Goal: Task Accomplishment & Management: Use online tool/utility

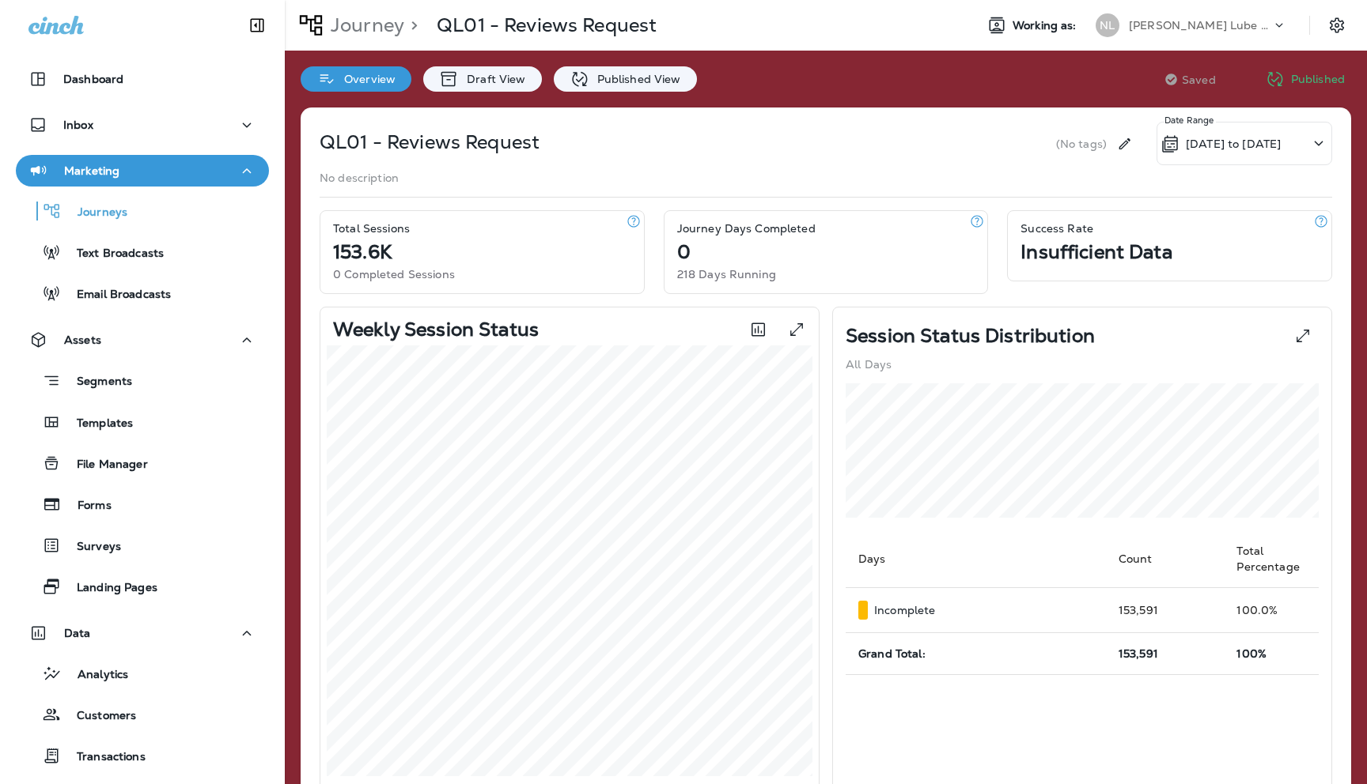
click at [1283, 21] on icon at bounding box center [1279, 25] width 16 height 16
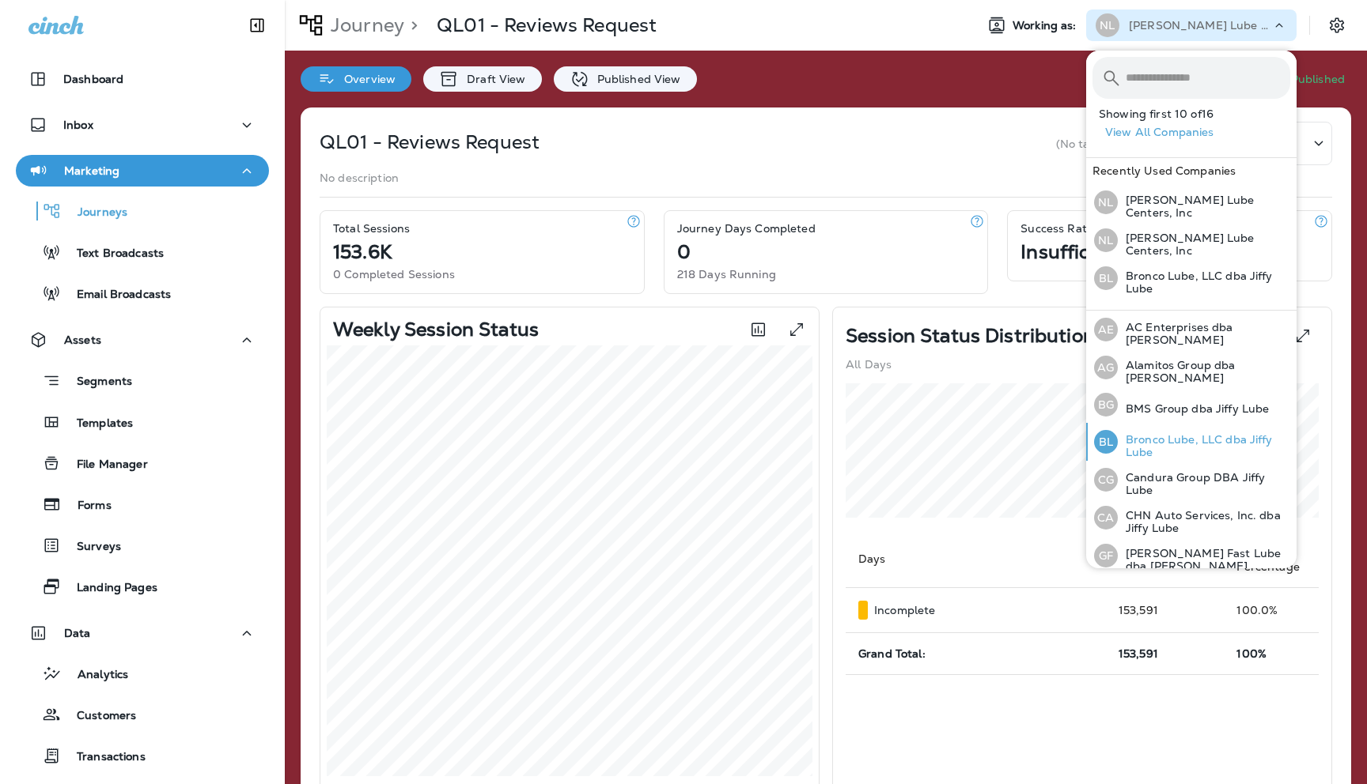
click at [1155, 433] on p "Bronco Lube, LLC dba Jiffy Lube" at bounding box center [1203, 445] width 172 height 25
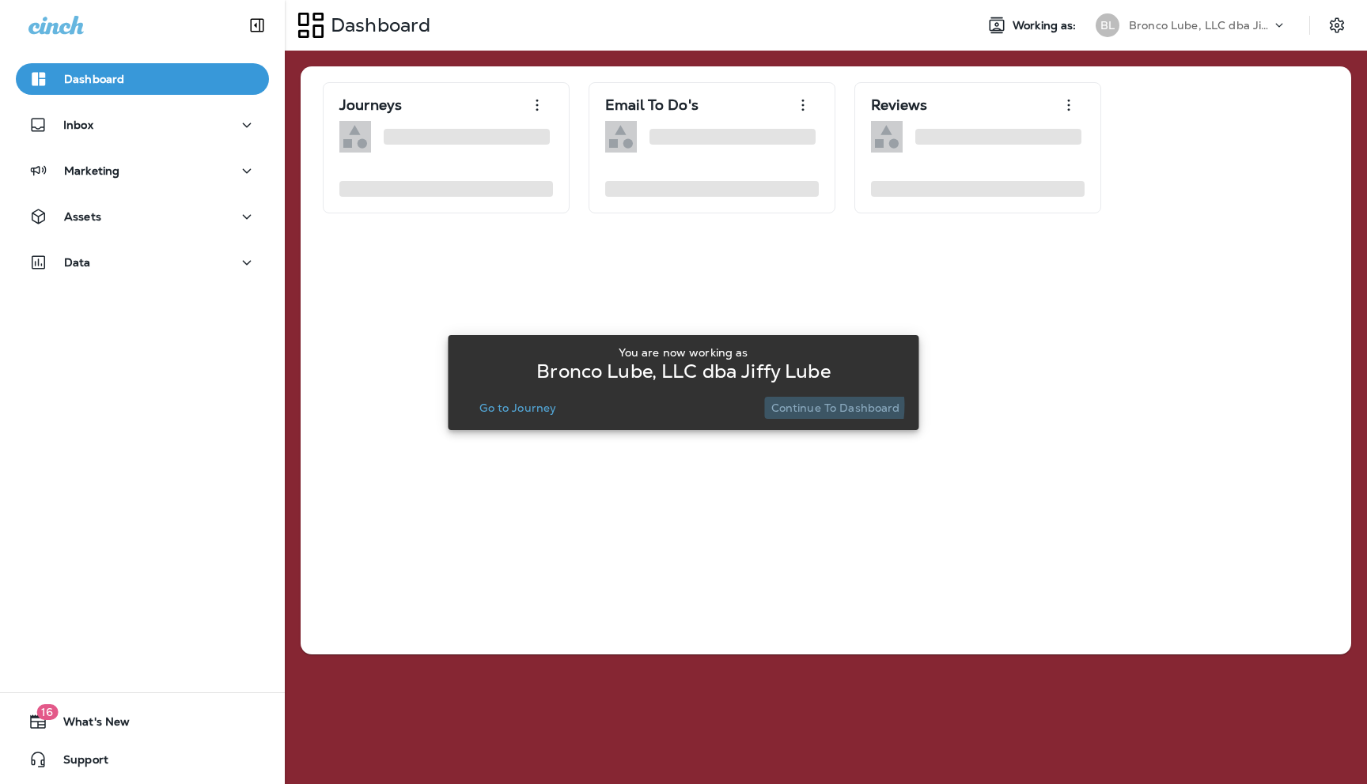
click at [796, 406] on p "Continue to Dashboard" at bounding box center [835, 408] width 129 height 13
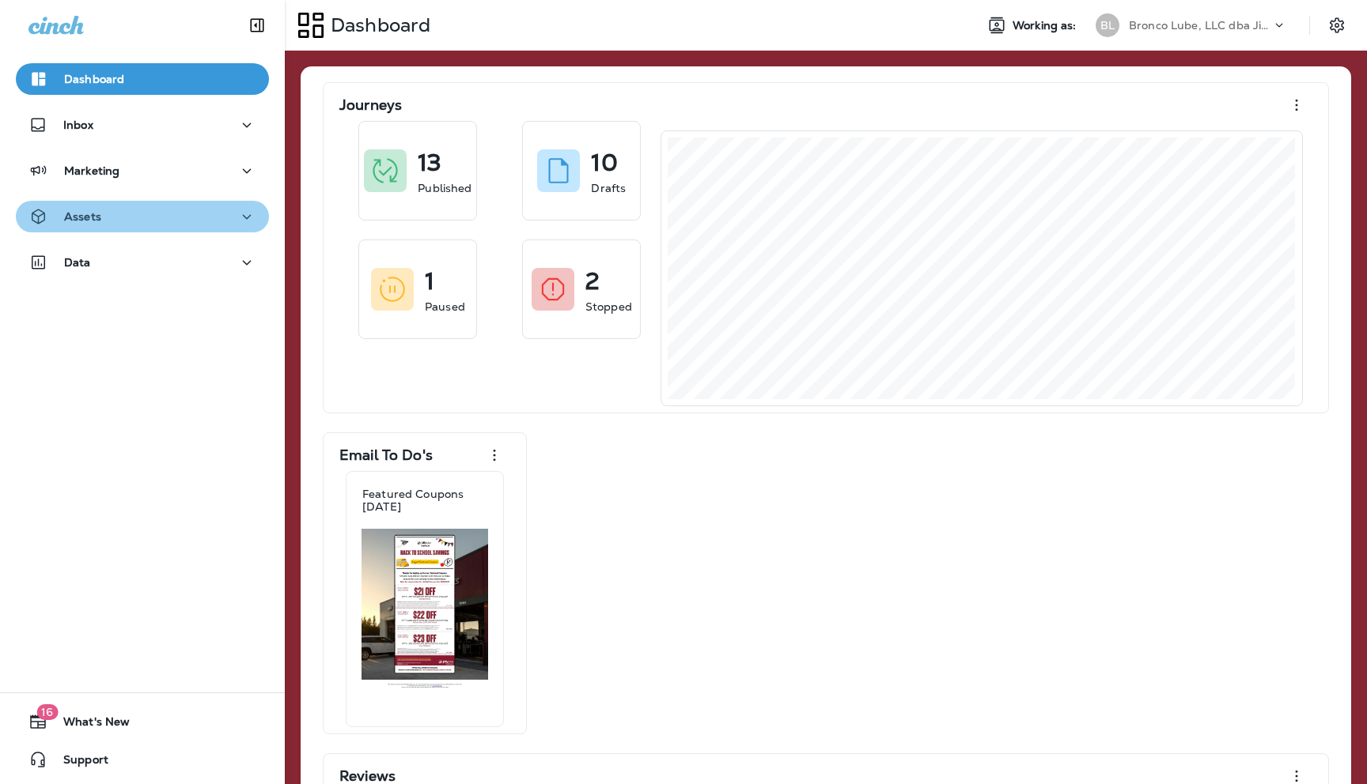
click at [245, 227] on button "Assets" at bounding box center [142, 217] width 253 height 32
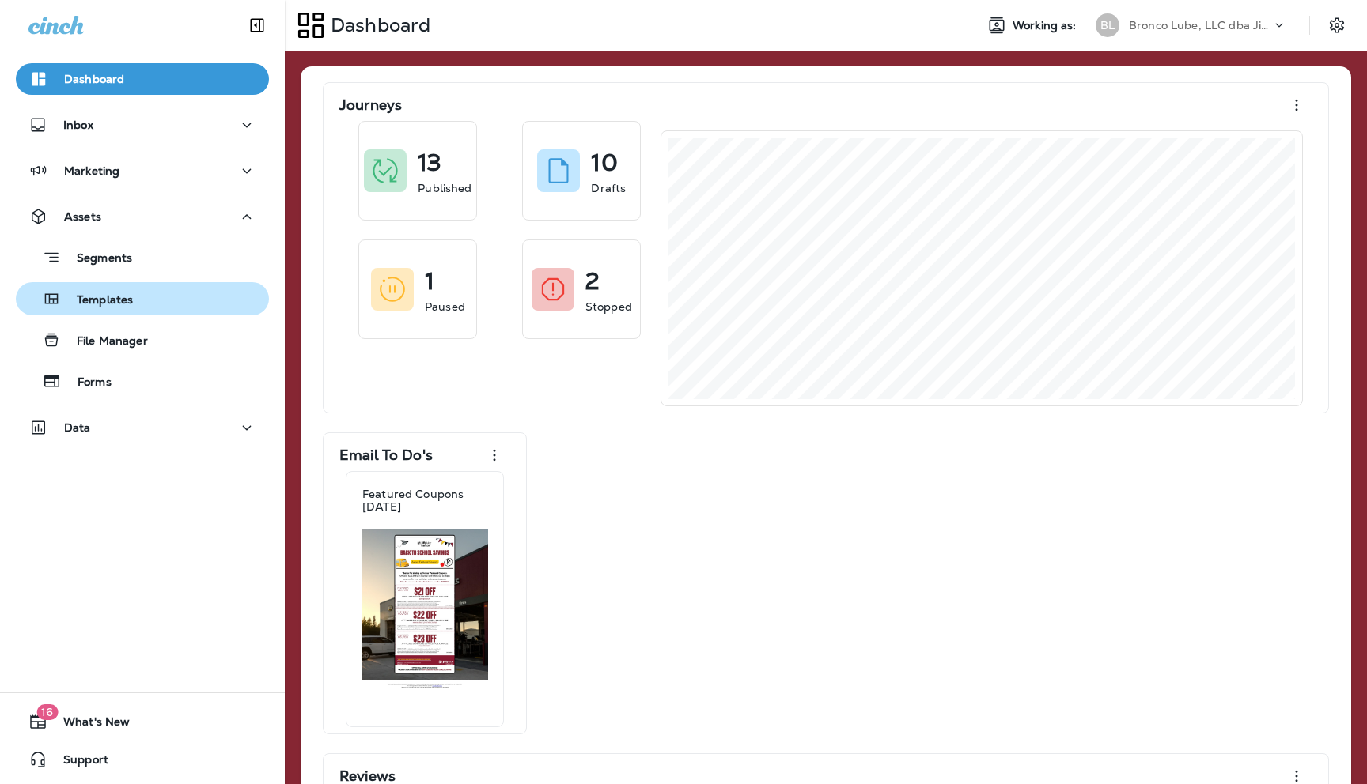
click at [119, 297] on p "Templates" at bounding box center [97, 300] width 72 height 15
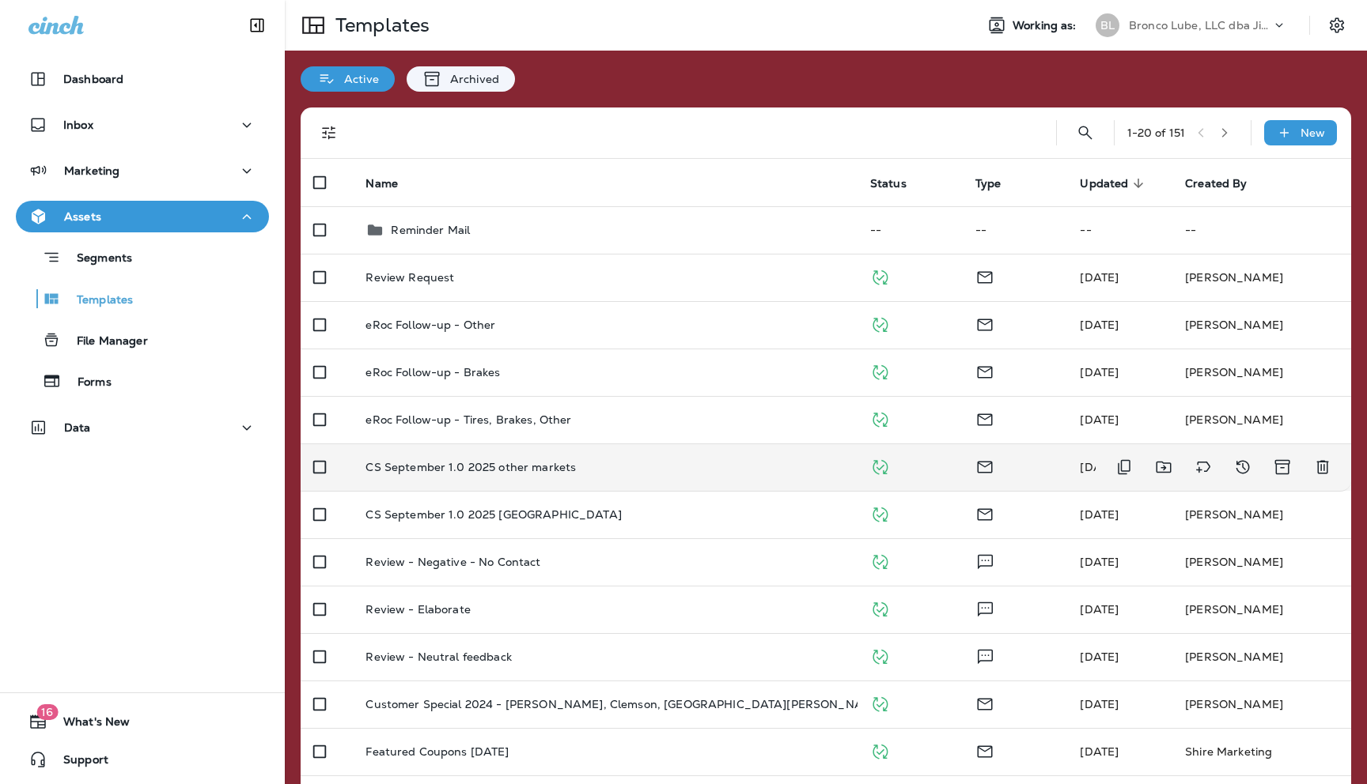
click at [459, 464] on p "CS September 1.0 2025 other markets" at bounding box center [470, 467] width 210 height 13
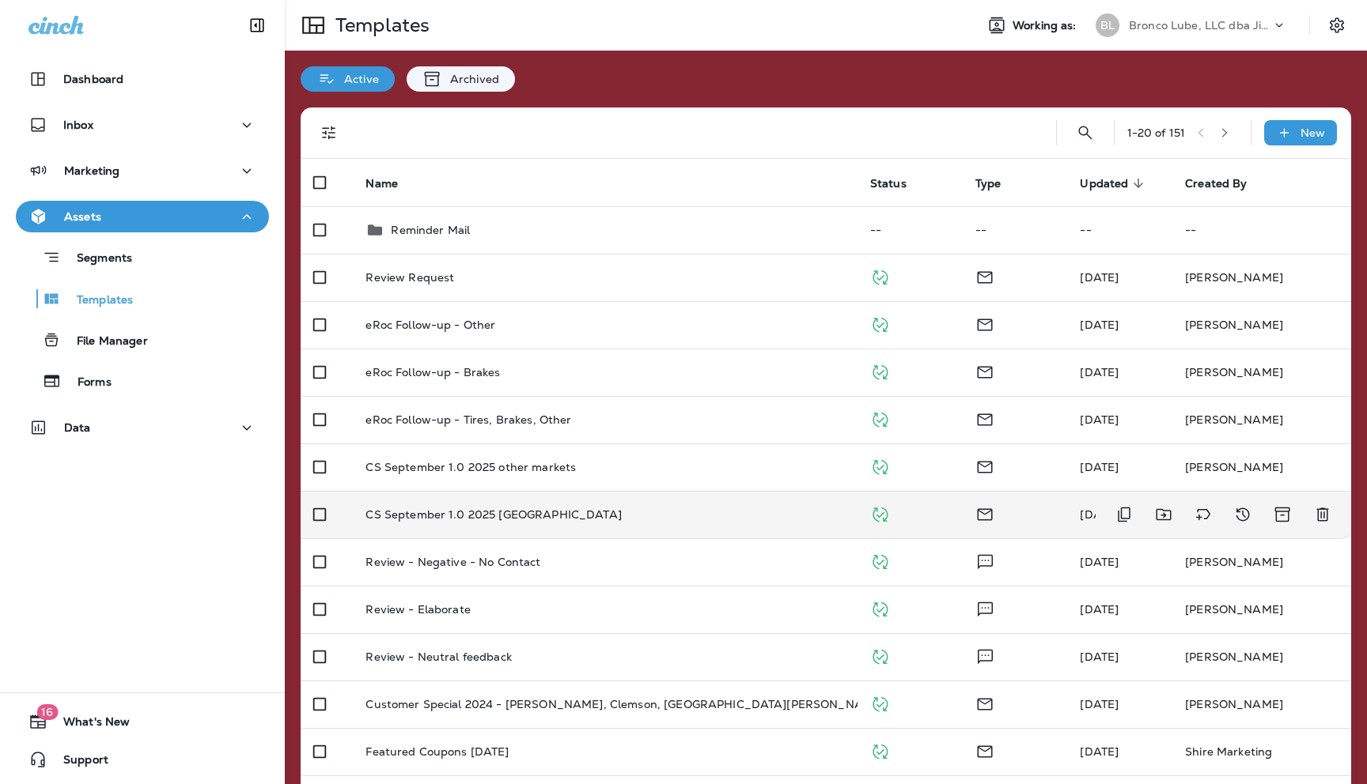
click at [471, 512] on p "CS September 1.0 2025 [GEOGRAPHIC_DATA]" at bounding box center [492, 514] width 255 height 13
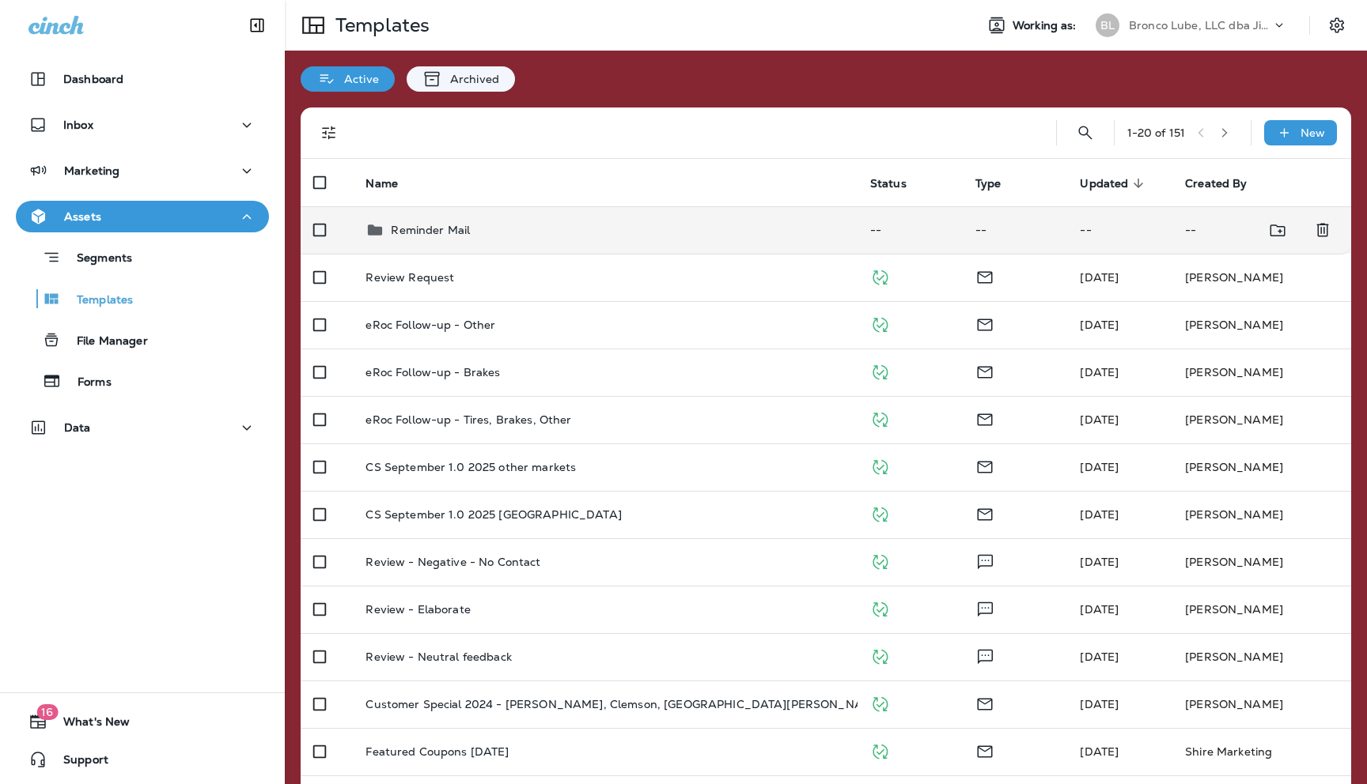
click at [429, 226] on p "Reminder Mail" at bounding box center [430, 230] width 79 height 13
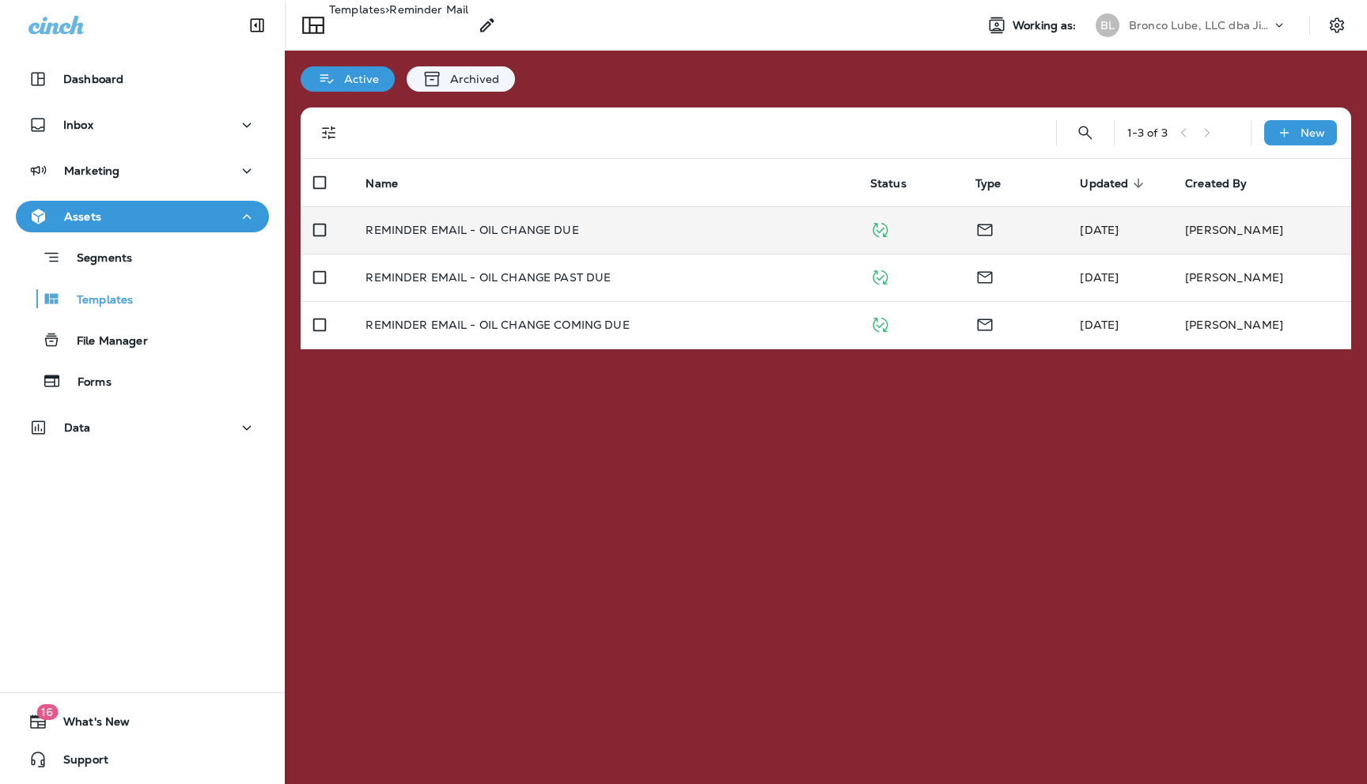
click at [421, 231] on p "REMINDER EMAIL - OIL CHANGE DUE" at bounding box center [471, 230] width 213 height 13
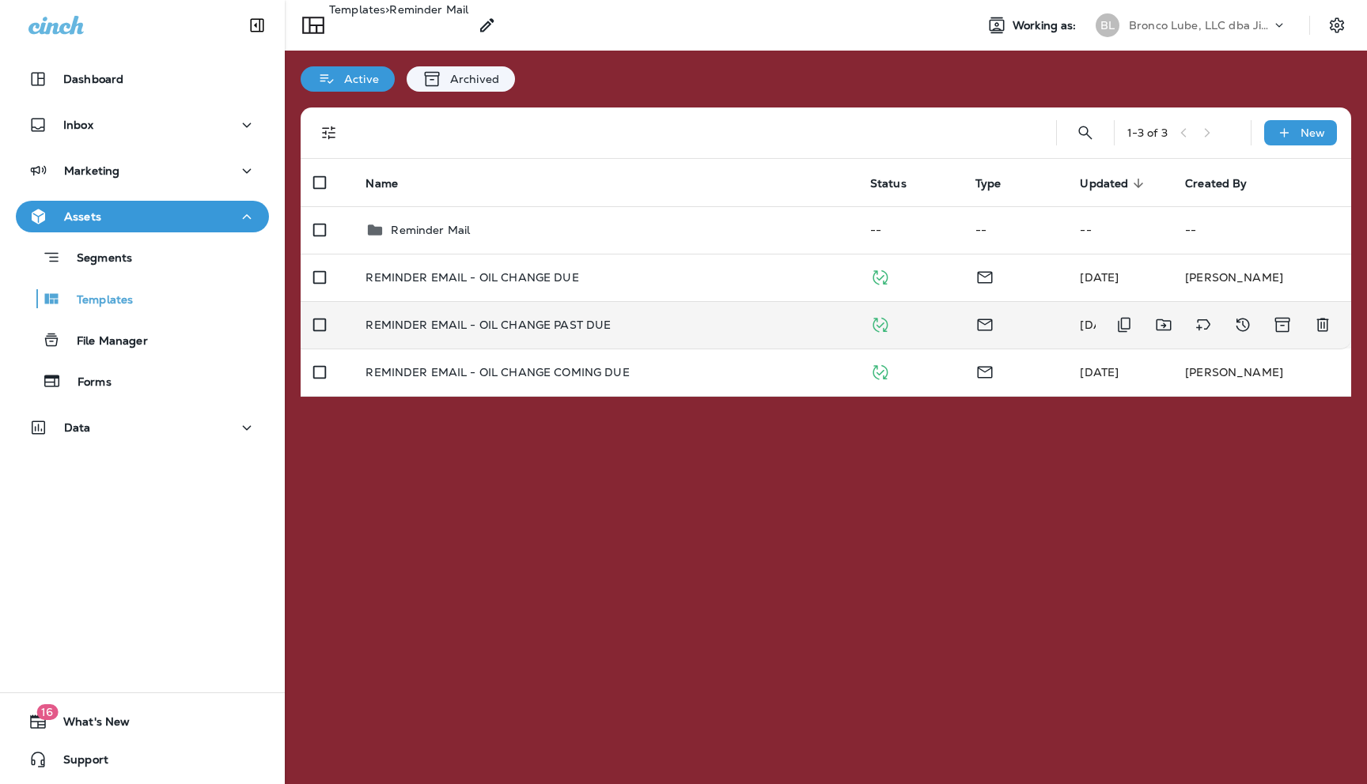
click at [505, 319] on p "REMINDER EMAIL - OIL CHANGE PAST DUE" at bounding box center [487, 325] width 245 height 13
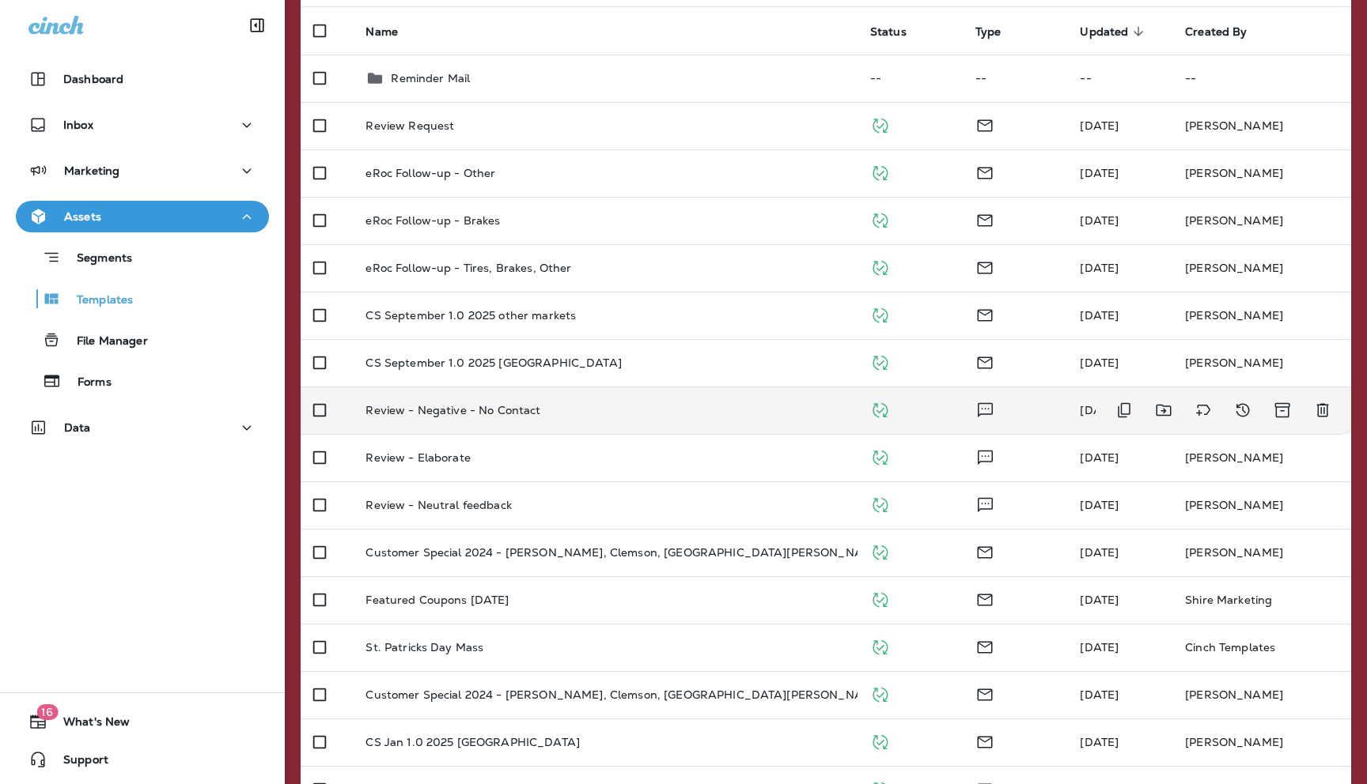
scroll to position [178, 0]
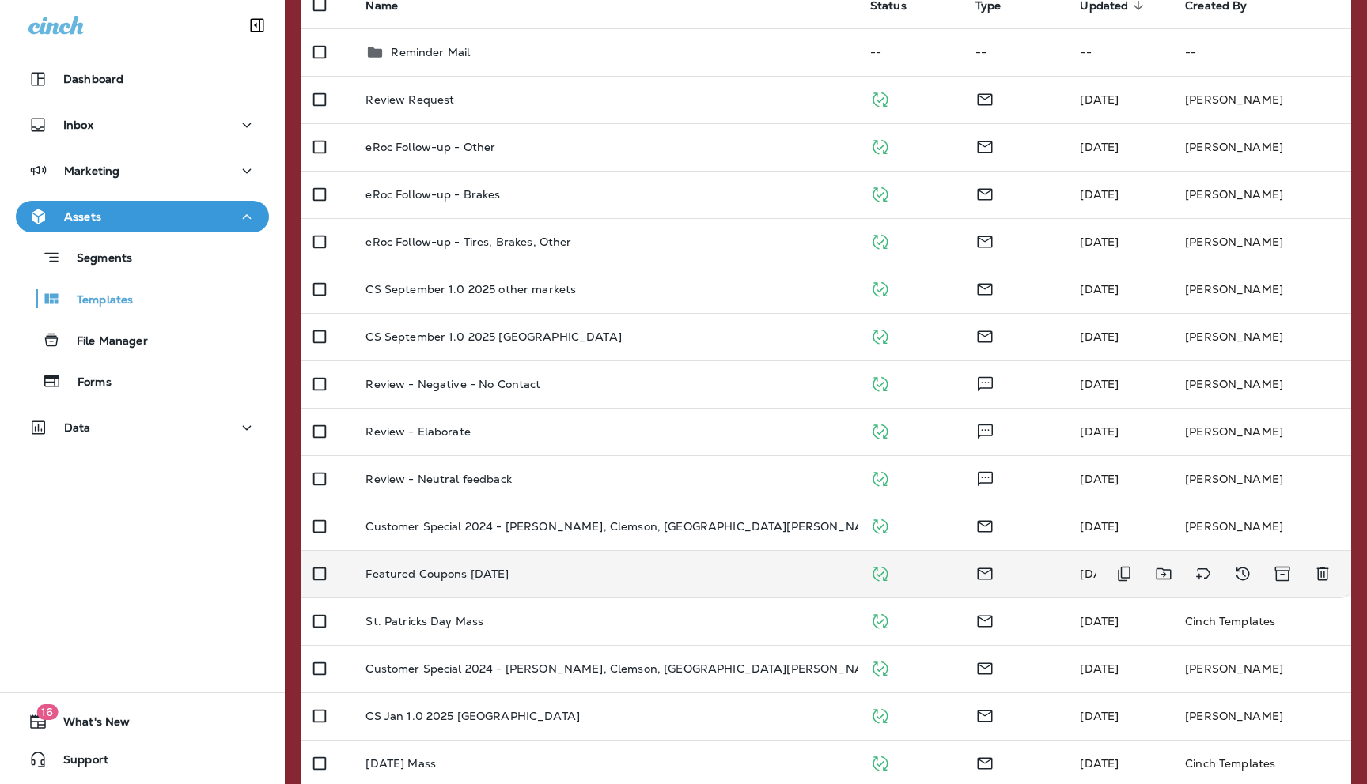
click at [474, 574] on p "Featured Coupons [DATE]" at bounding box center [436, 574] width 143 height 13
